Goal: Information Seeking & Learning: Understand process/instructions

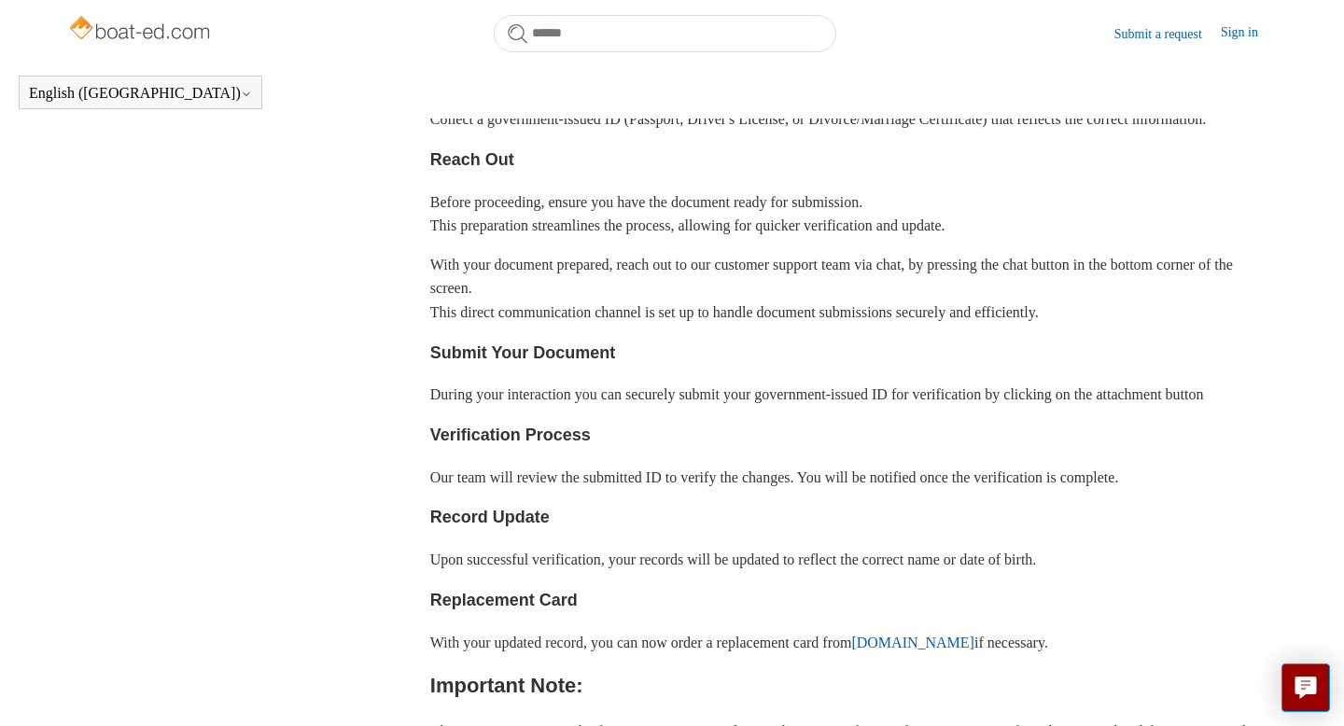
scroll to position [557, 0]
click at [1128, 32] on link "Submit a request" at bounding box center [1167, 34] width 106 height 20
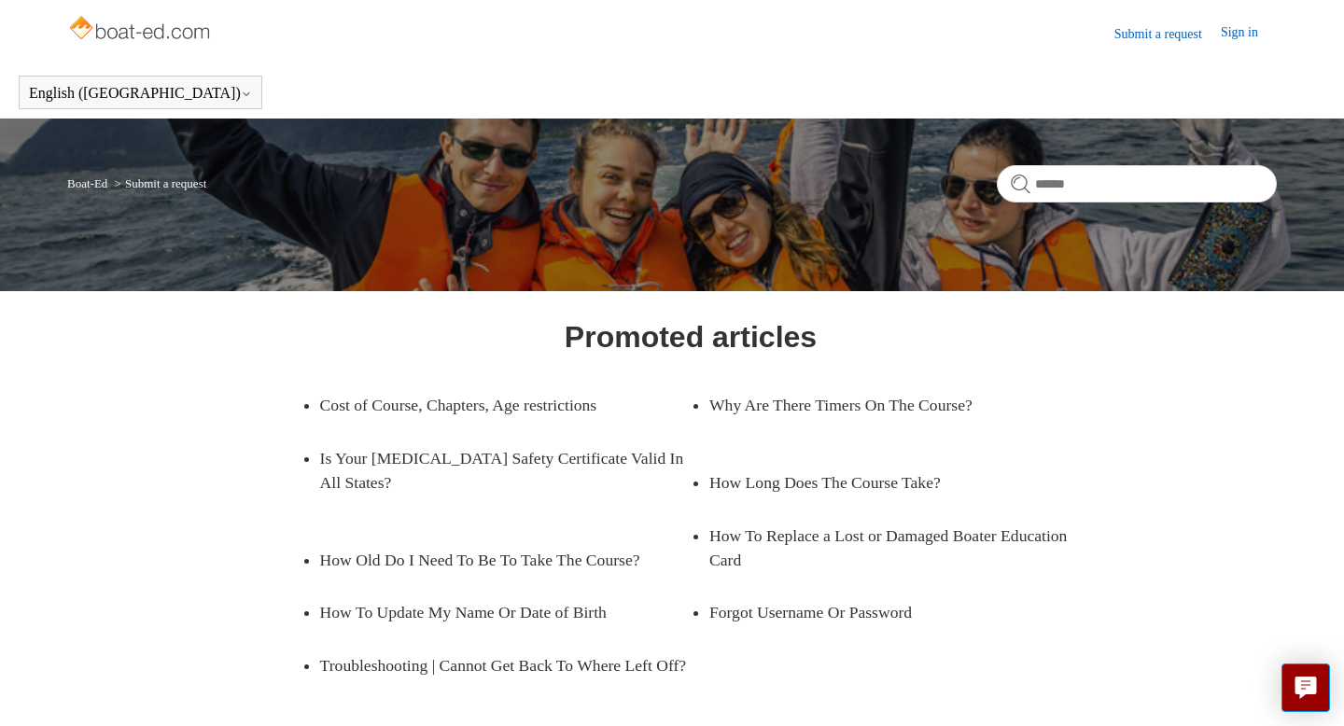
click at [1150, 34] on link "Submit a request" at bounding box center [1167, 34] width 106 height 20
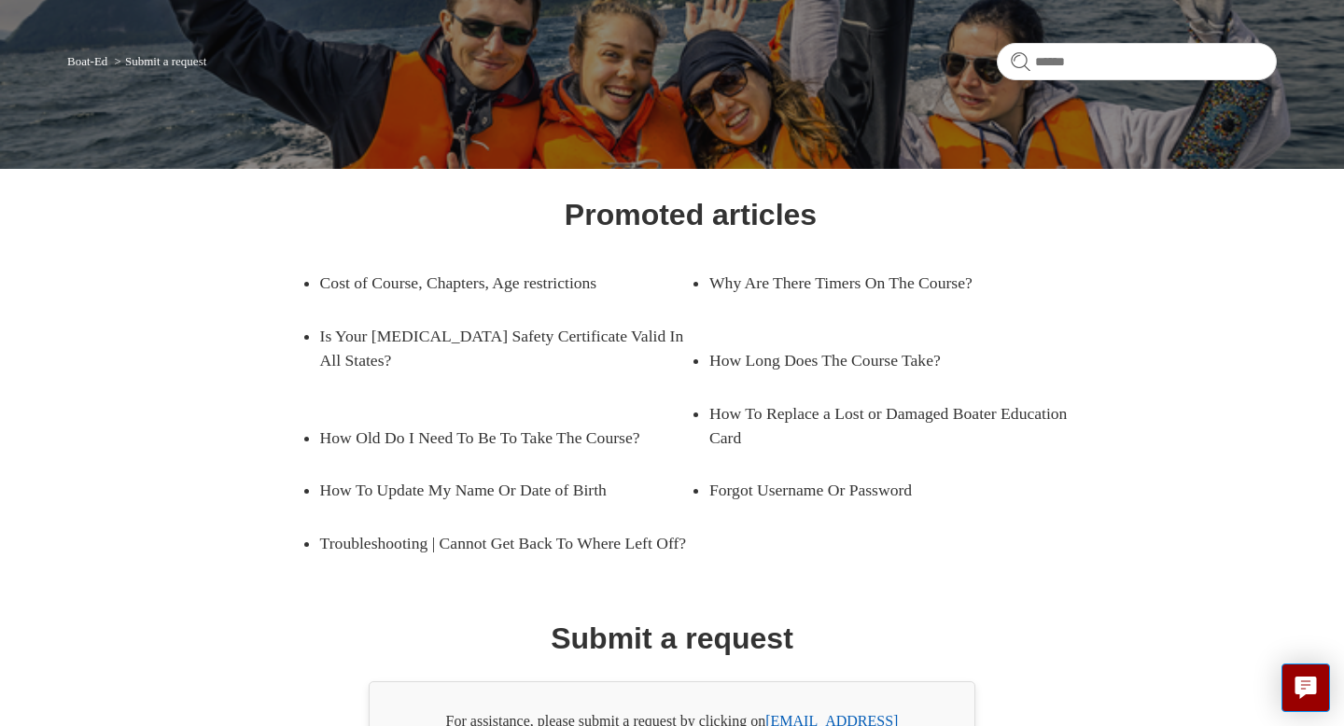
scroll to position [128, 0]
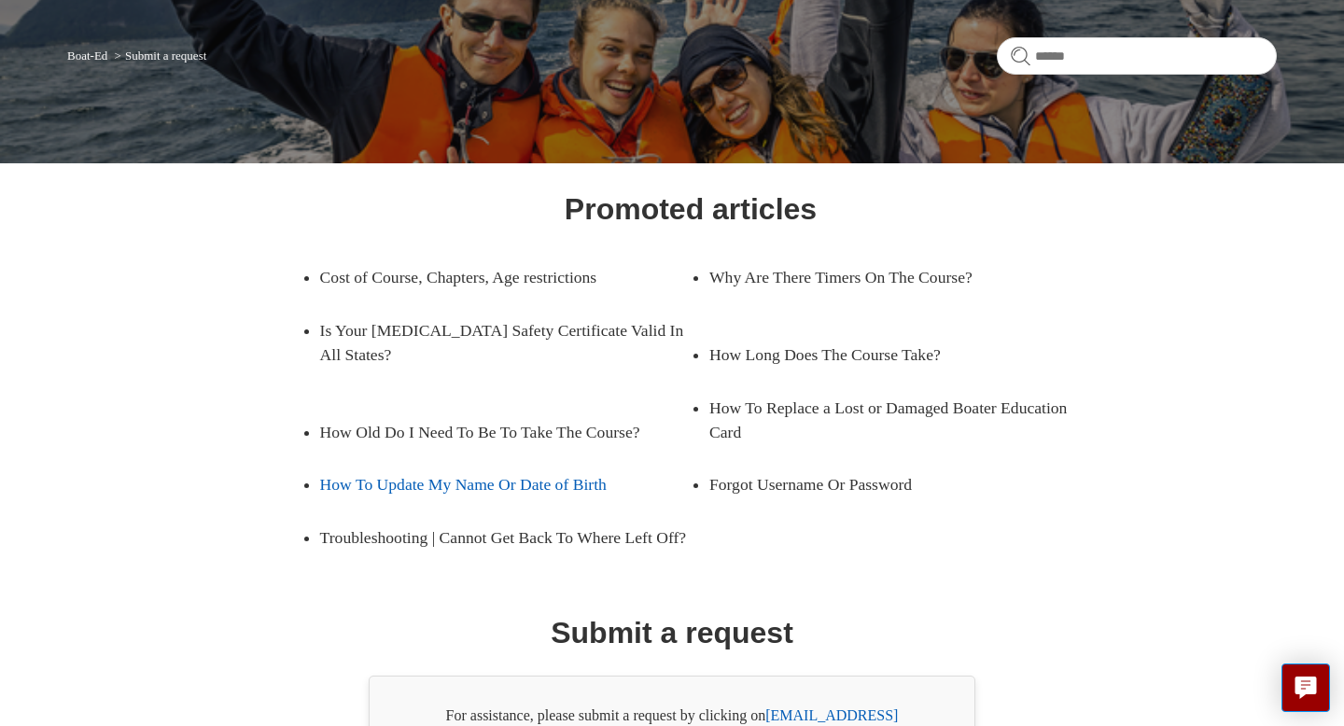
click at [606, 483] on link "How To Update My Name Or Date of Birth" at bounding box center [491, 484] width 342 height 52
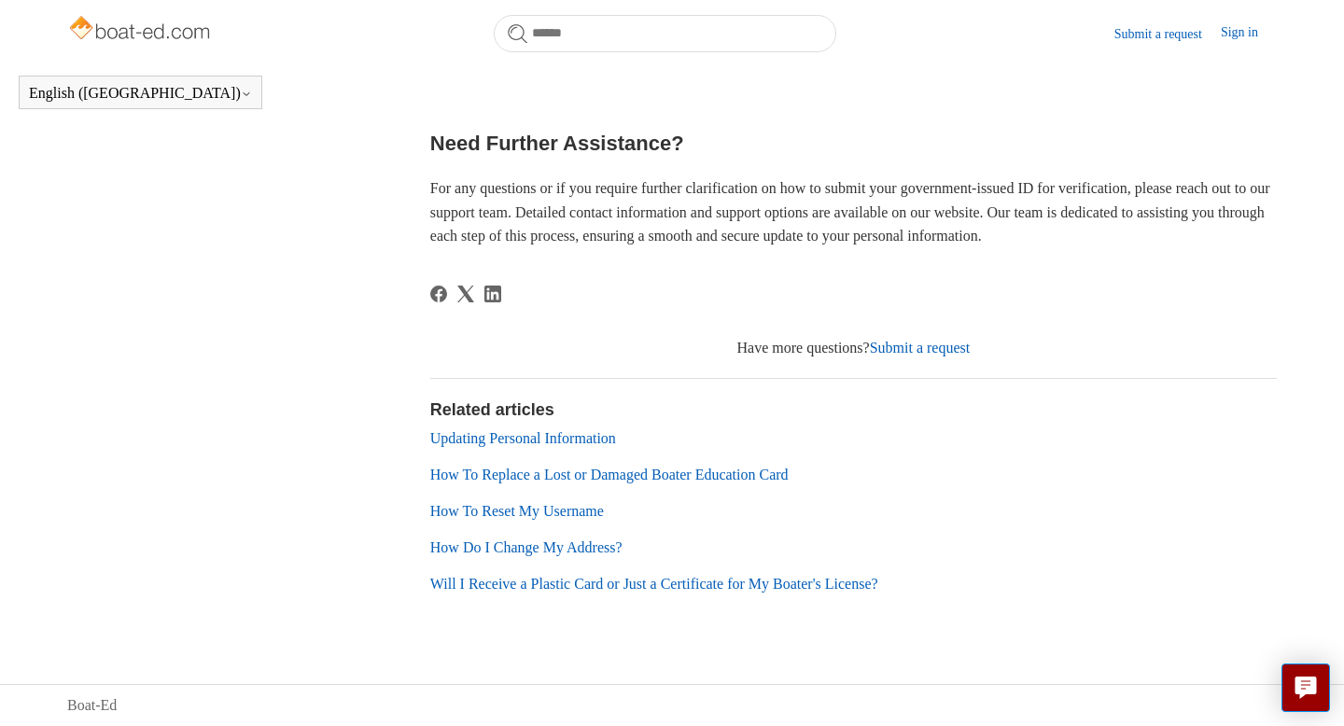
scroll to position [1260, 0]
click at [586, 446] on link "Updating Personal Information" at bounding box center [523, 438] width 186 height 16
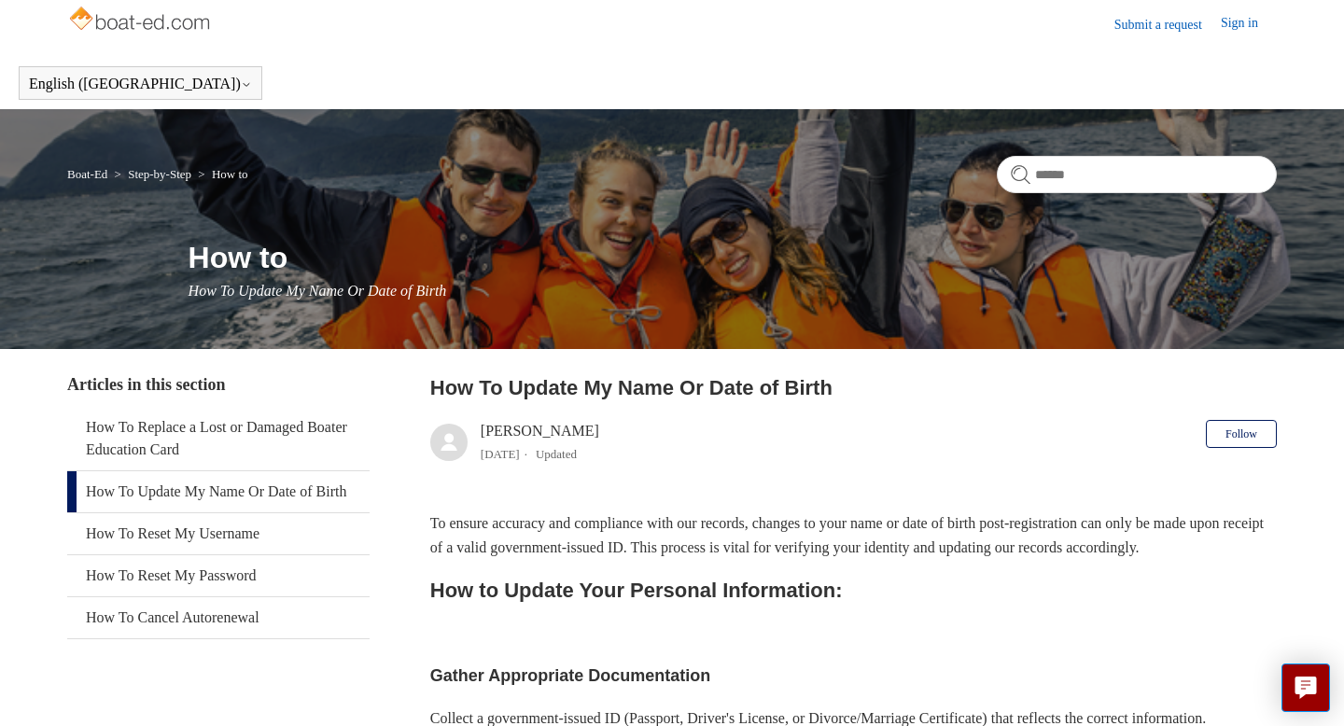
scroll to position [0, 0]
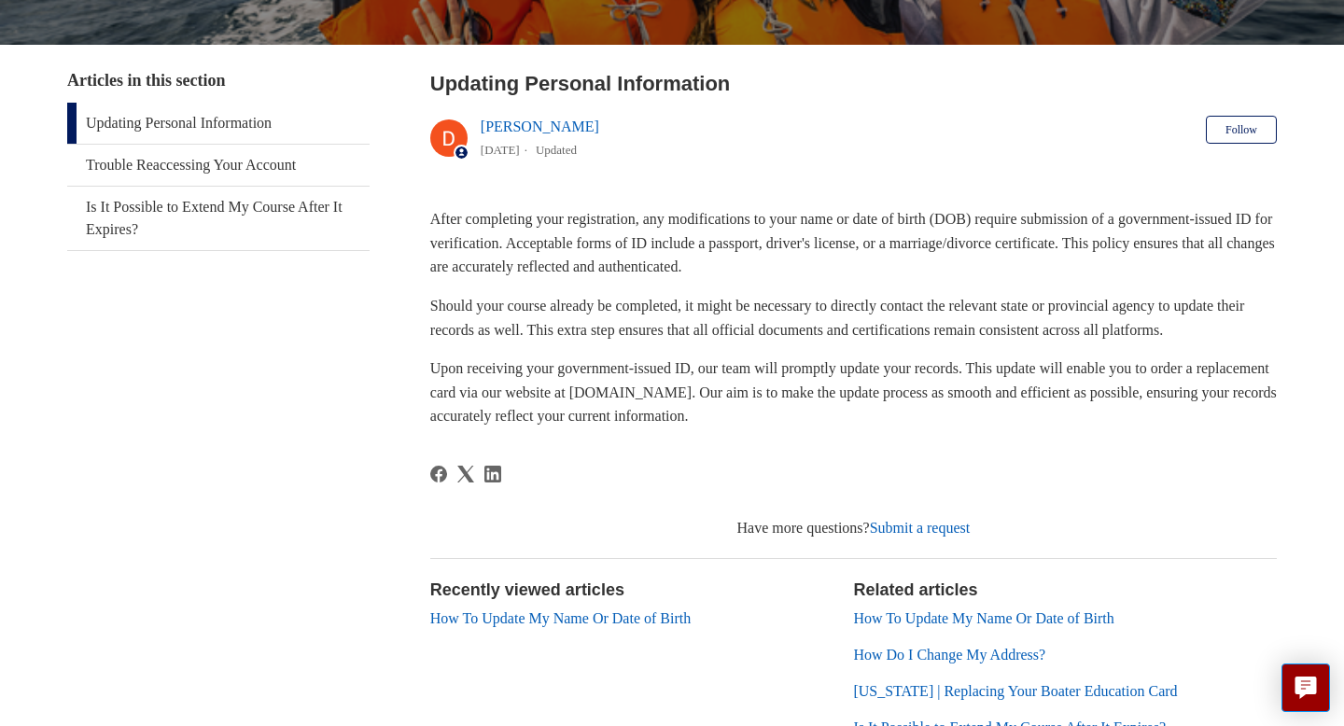
scroll to position [311, 0]
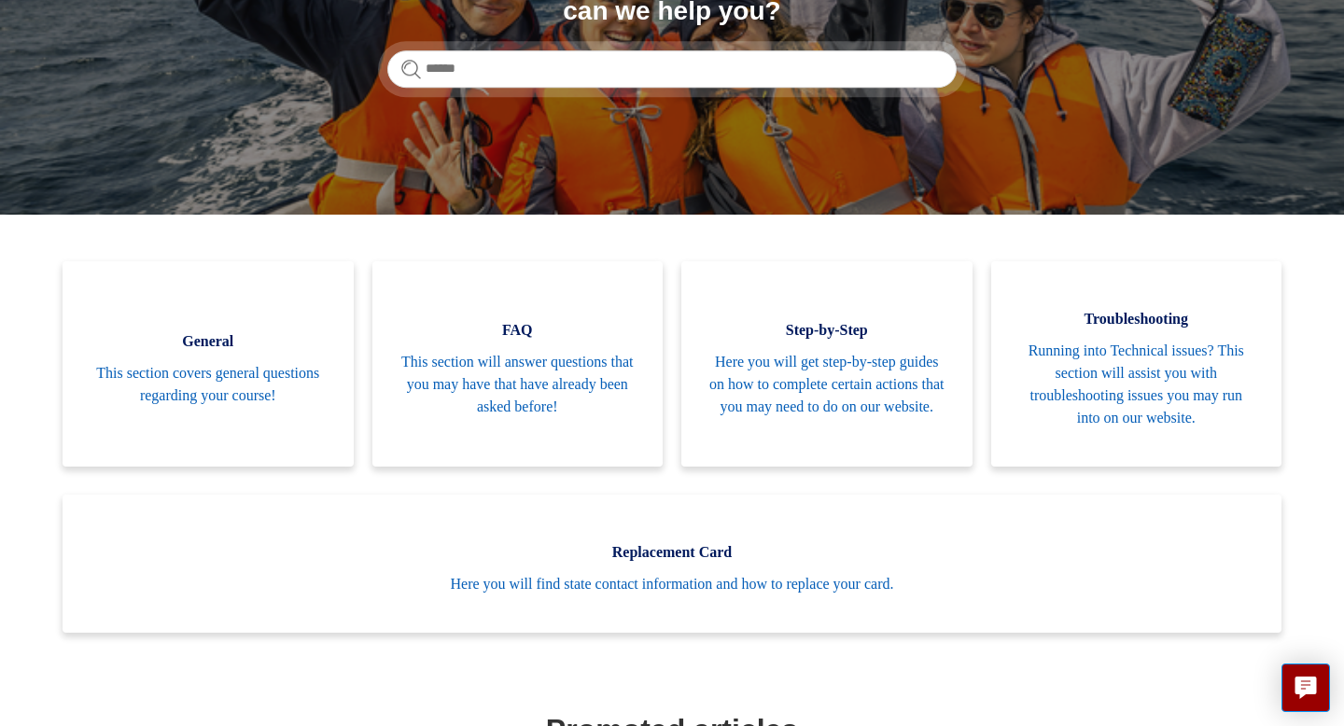
scroll to position [275, 0]
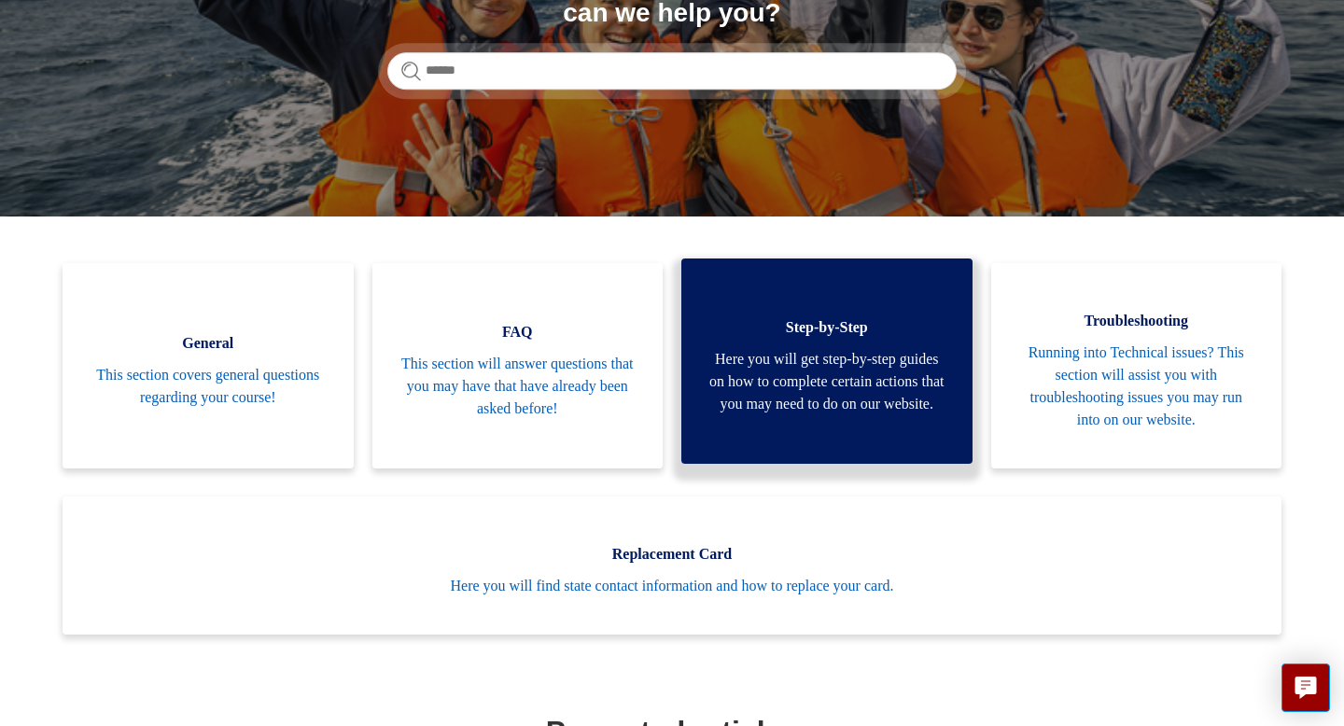
click at [846, 439] on link "Step-by-Step Here you will get step-by-step guides on how to complete certain a…" at bounding box center [826, 360] width 291 height 205
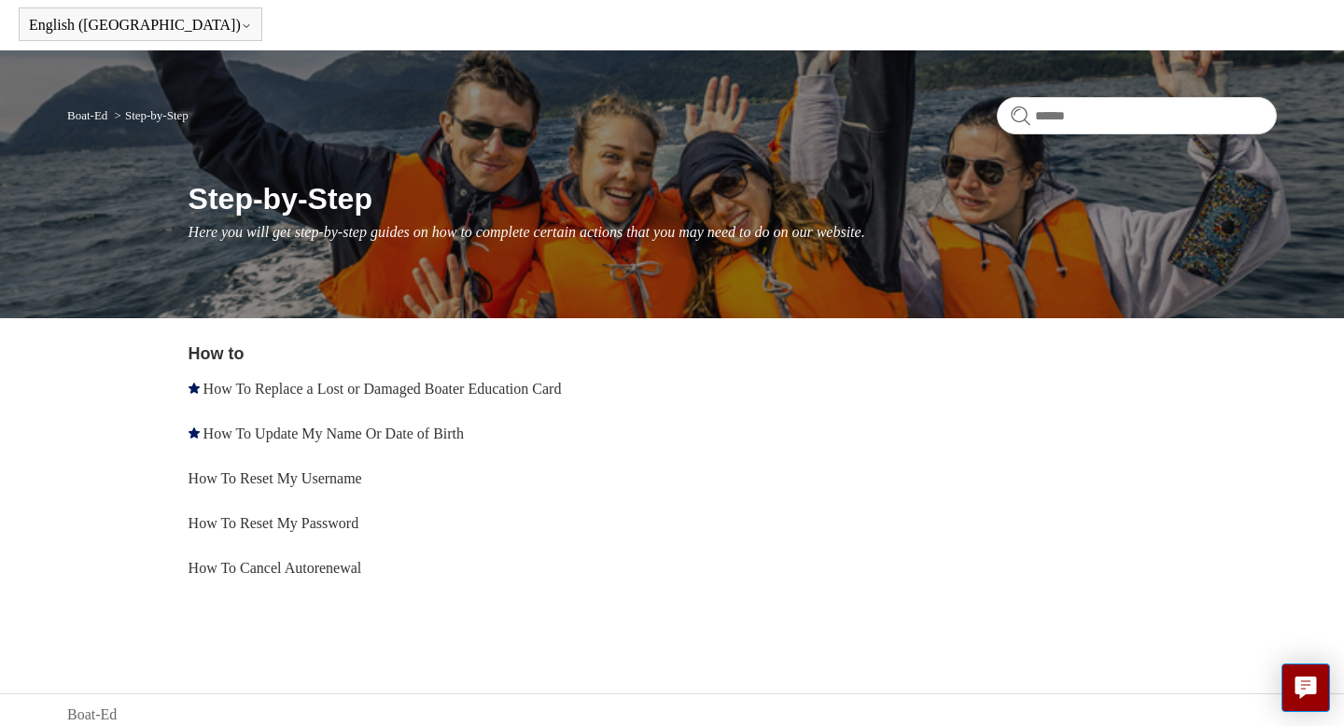
scroll to position [77, 0]
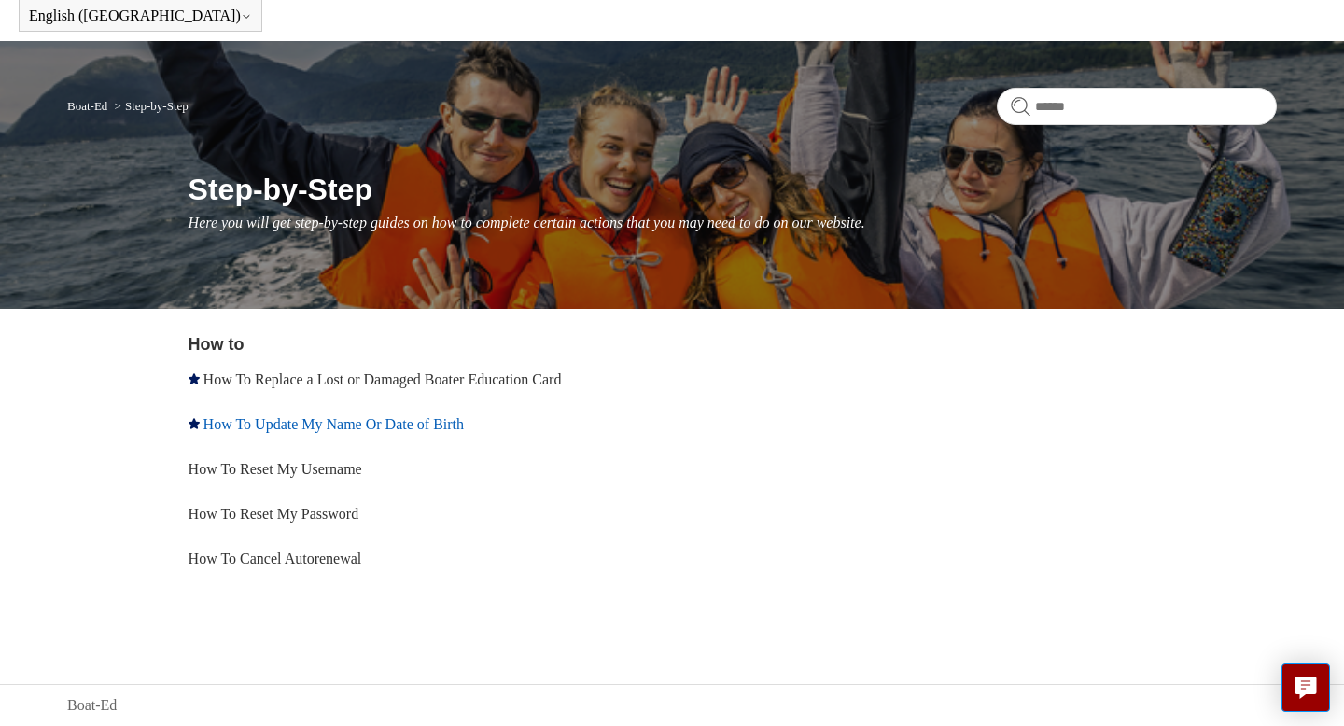
click at [370, 416] on link "How To Update My Name Or Date of Birth" at bounding box center [333, 424] width 260 height 16
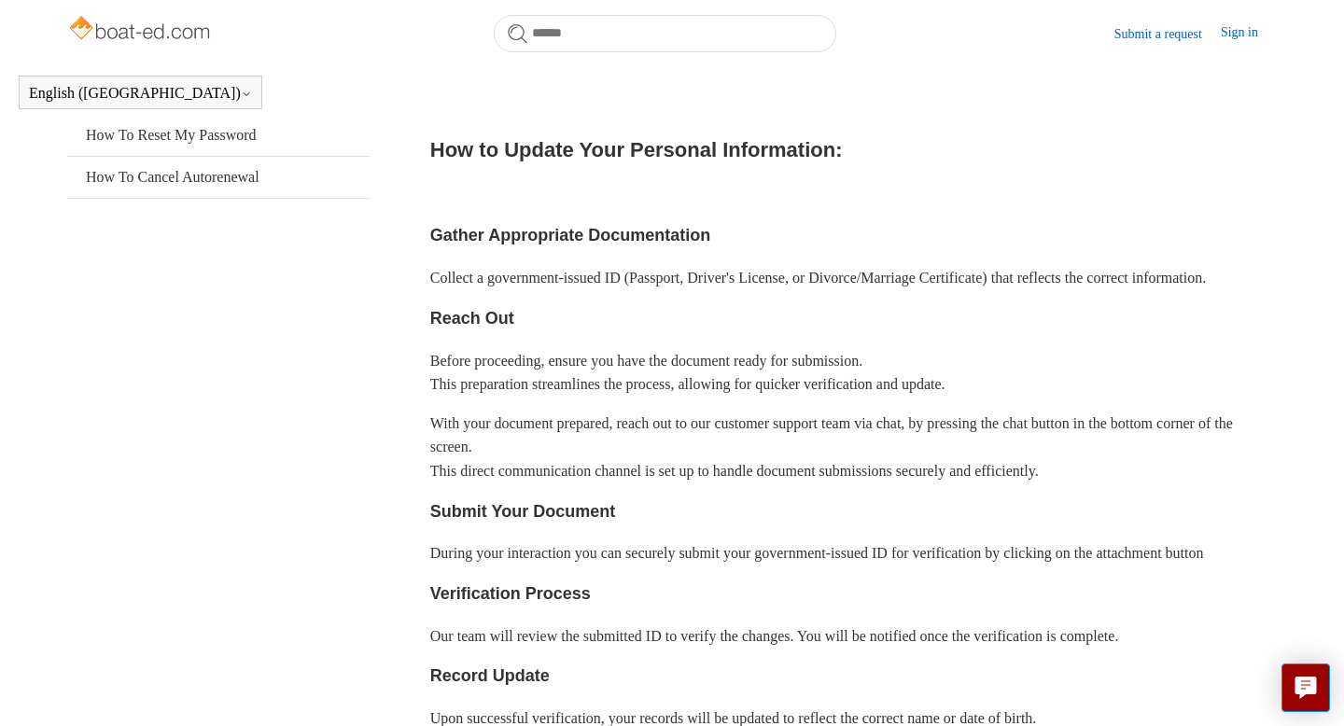
scroll to position [396, 0]
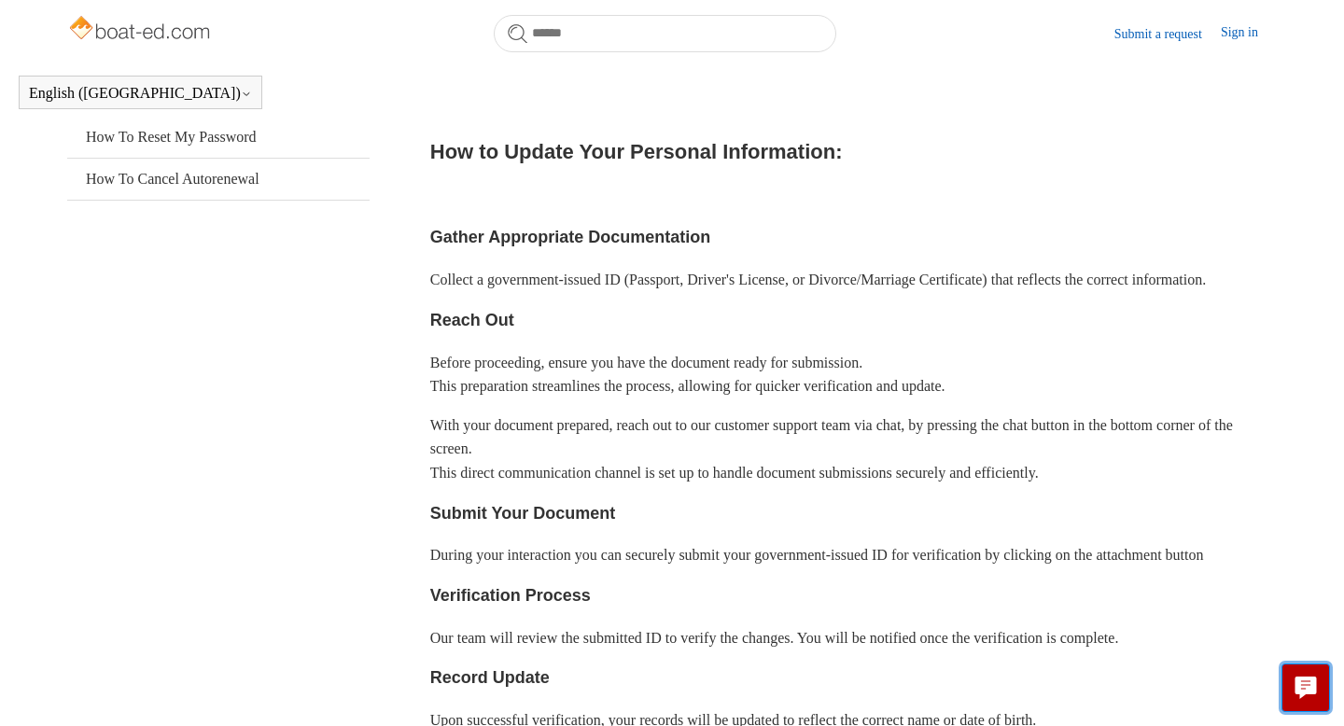
click at [1308, 677] on icon "Live chat" at bounding box center [1305, 686] width 21 height 18
